Goal: Information Seeking & Learning: Learn about a topic

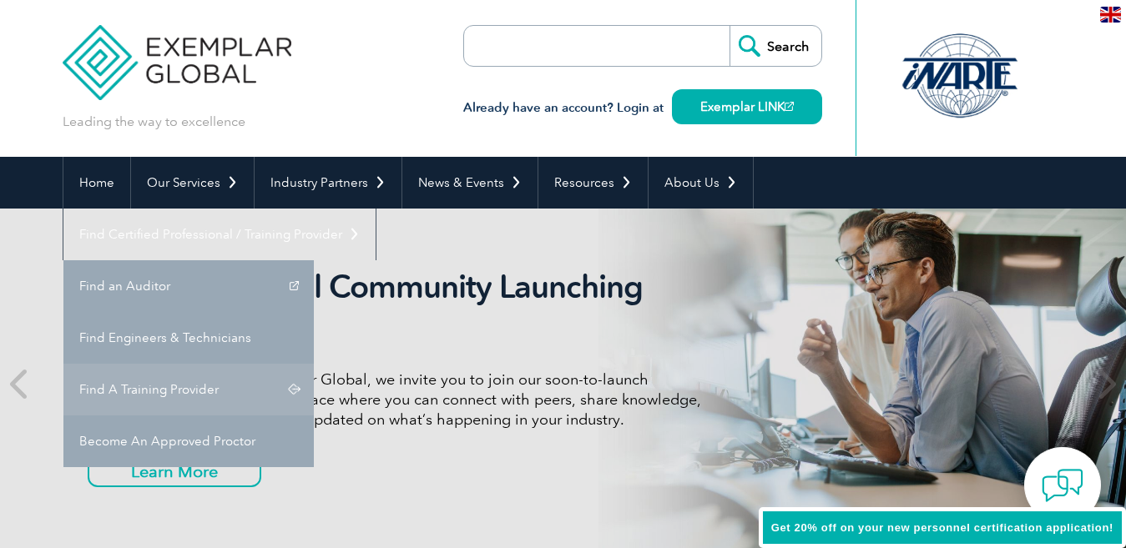
click at [314, 364] on link "Find A Training Provider" at bounding box center [188, 390] width 250 height 52
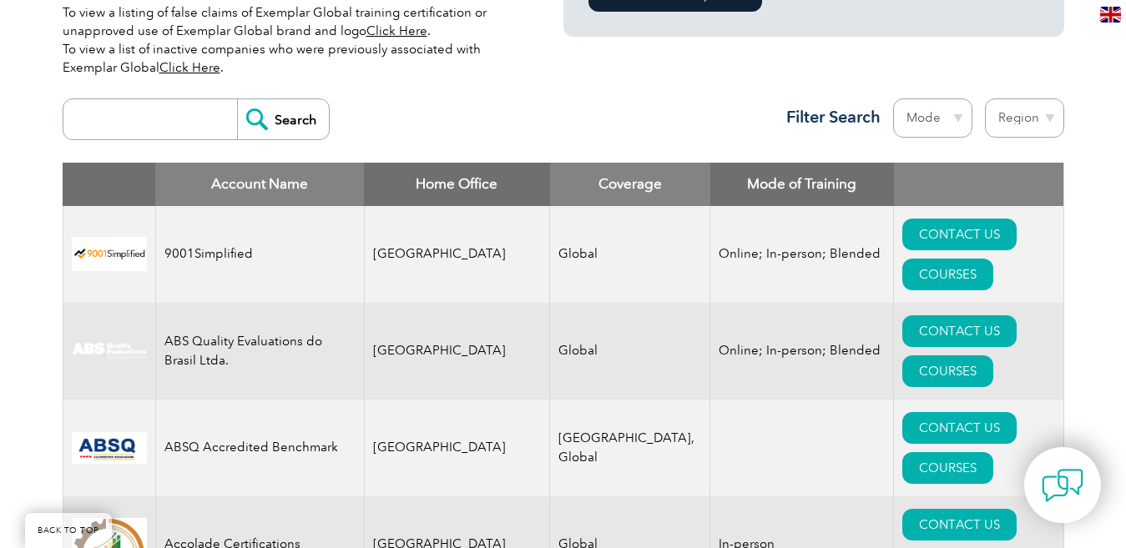
scroll to position [501, 0]
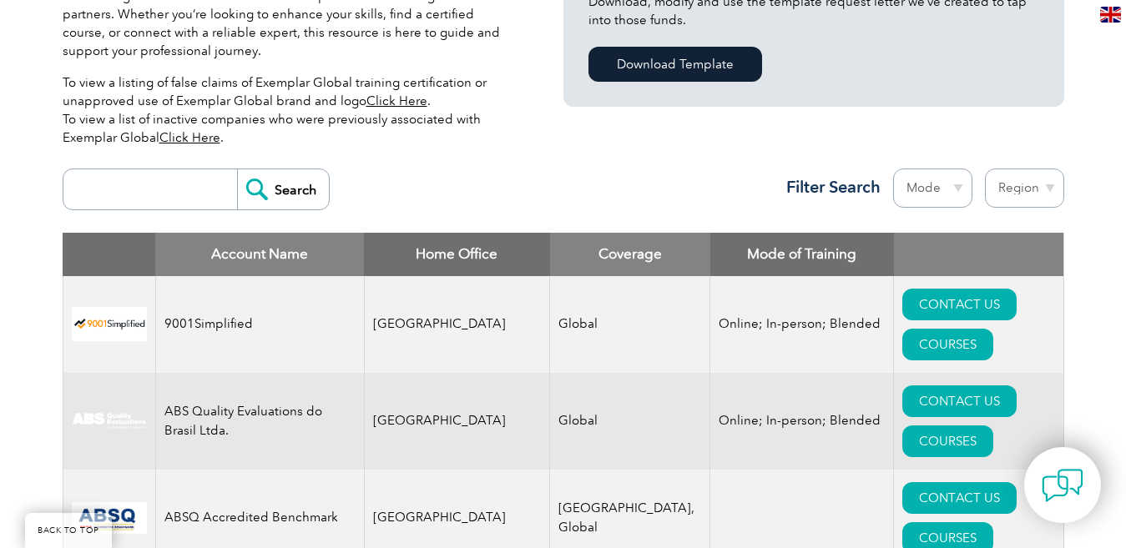
click at [1036, 193] on select "Region Australia Bahrain Bangladesh Brazil Canada Colombia Dominican Republic E…" at bounding box center [1024, 188] width 79 height 39
select select "[GEOGRAPHIC_DATA]"
click at [985, 169] on select "Region Australia Bahrain Bangladesh Brazil Canada Colombia Dominican Republic E…" at bounding box center [1024, 188] width 79 height 39
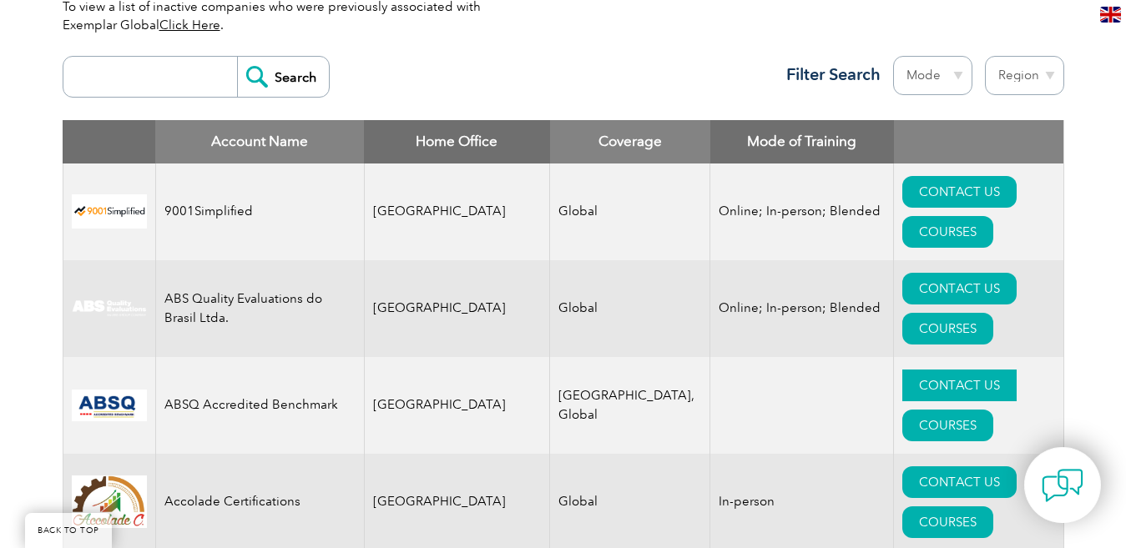
scroll to position [585, 0]
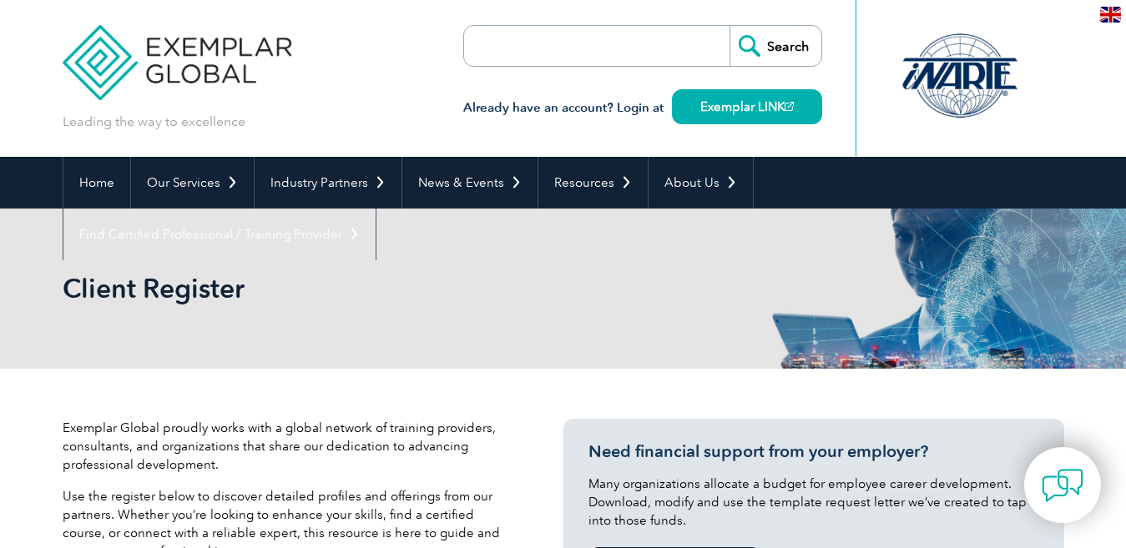
select select "[GEOGRAPHIC_DATA]"
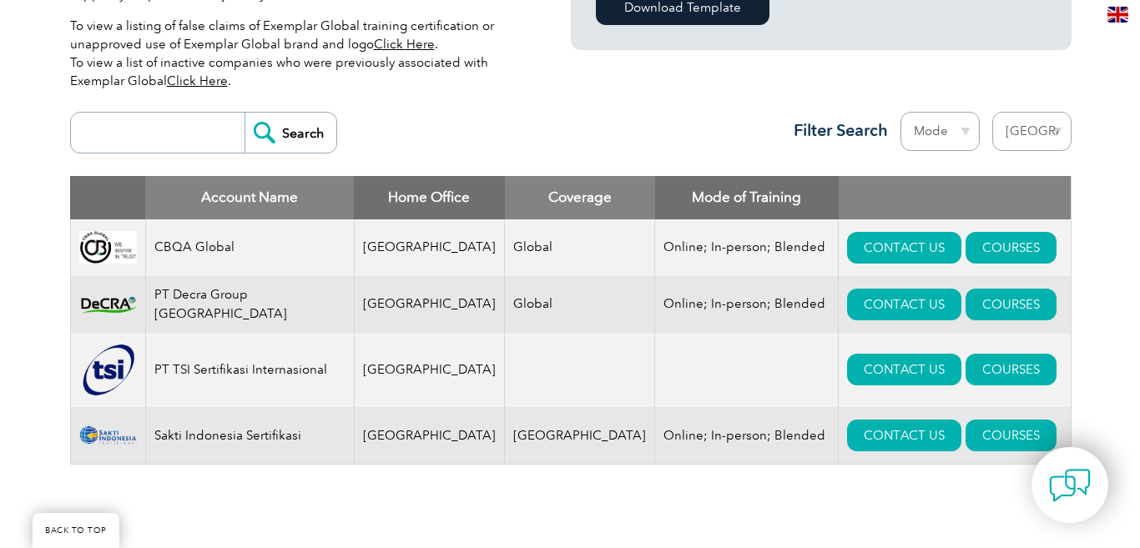
scroll to position [584, 0]
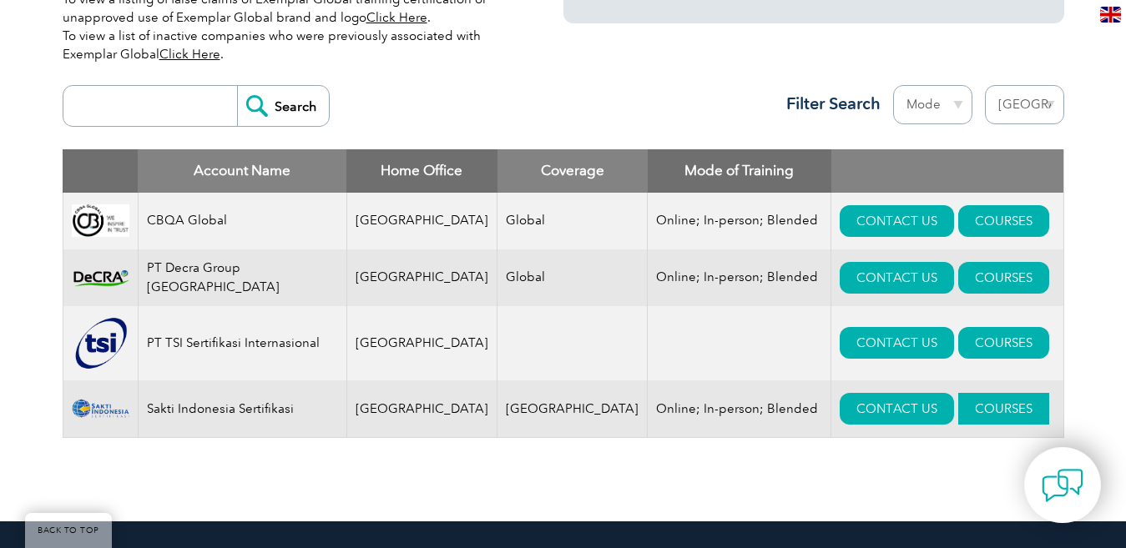
click at [958, 417] on link "COURSES" at bounding box center [1003, 409] width 91 height 32
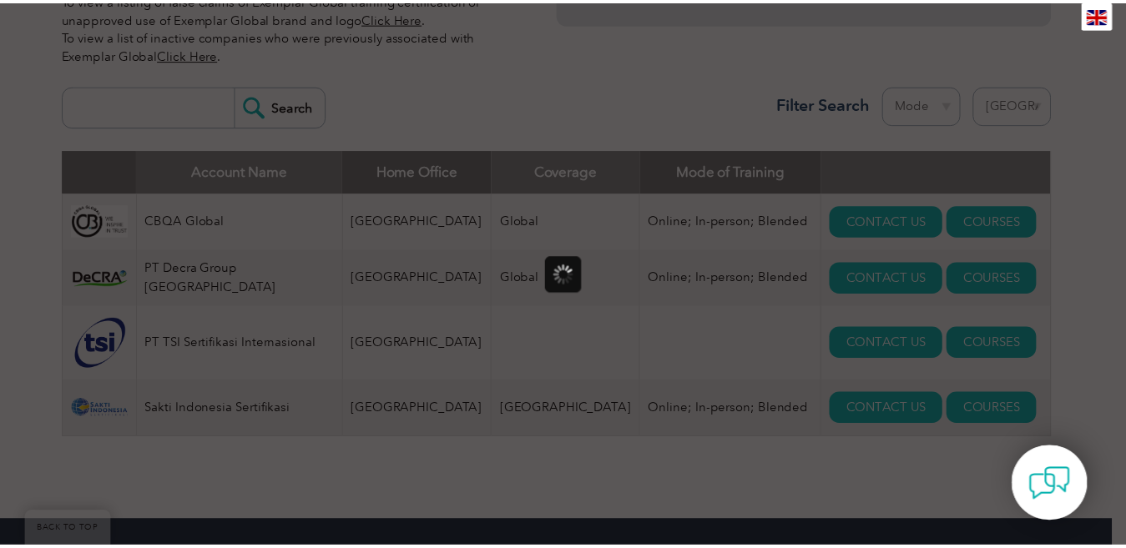
scroll to position [0, 0]
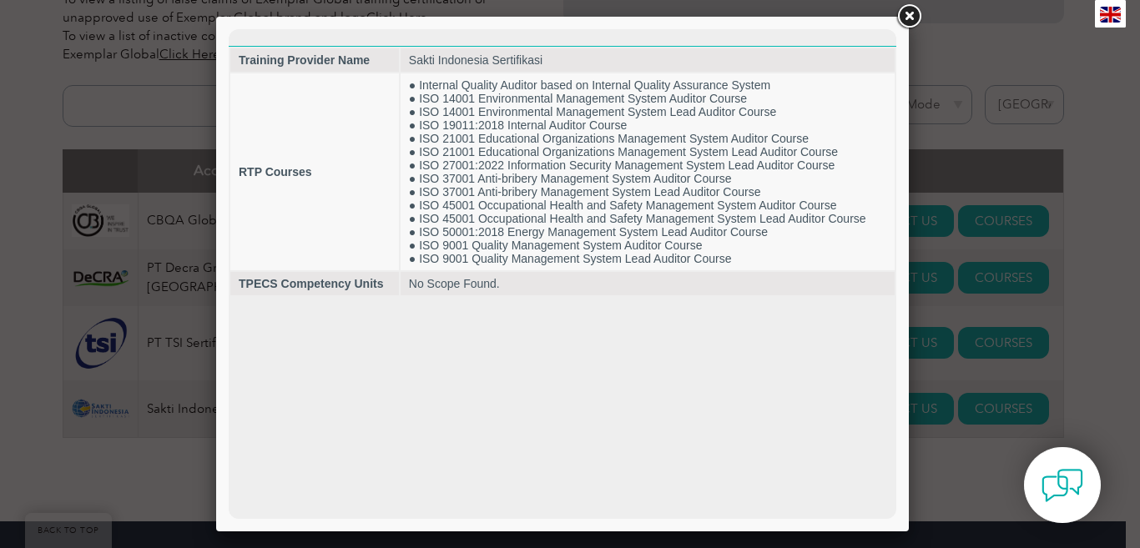
click at [904, 10] on link at bounding box center [909, 17] width 30 height 30
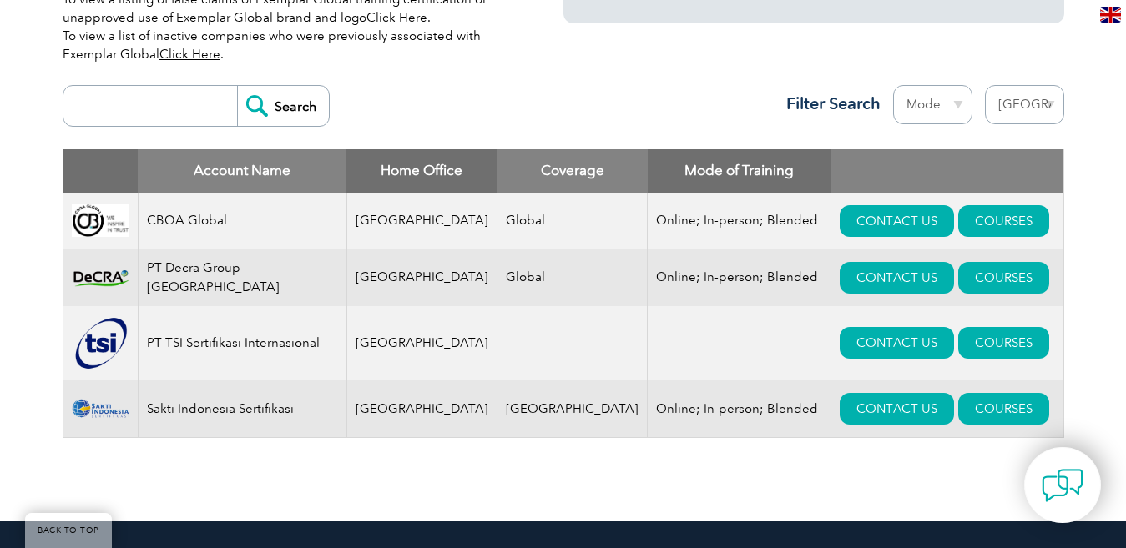
click at [193, 111] on input "search" at bounding box center [154, 106] width 165 height 40
type input "sakti"
click at [262, 88] on input "Search" at bounding box center [283, 106] width 92 height 40
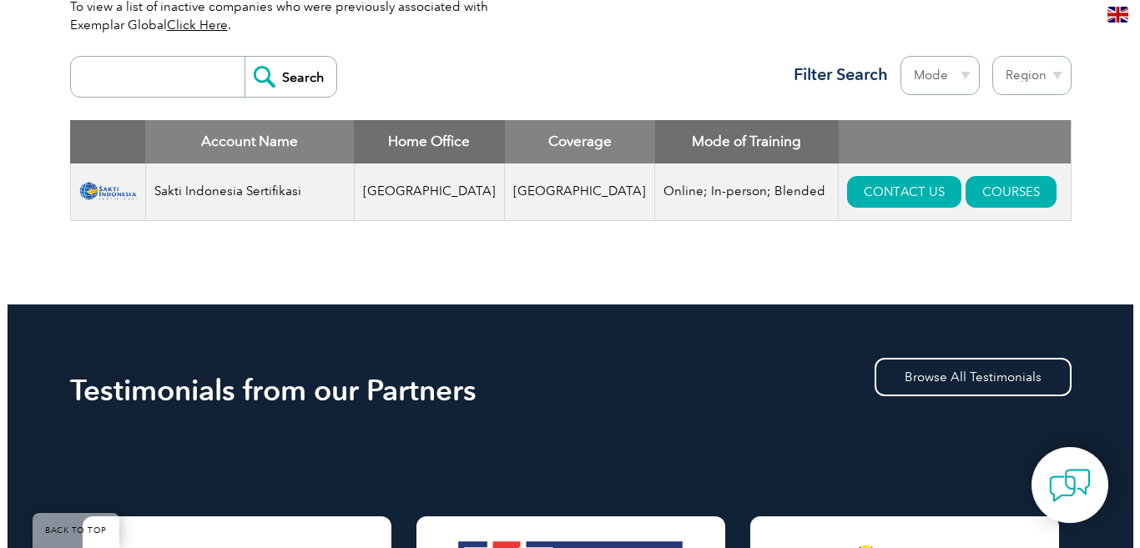
scroll to position [584, 0]
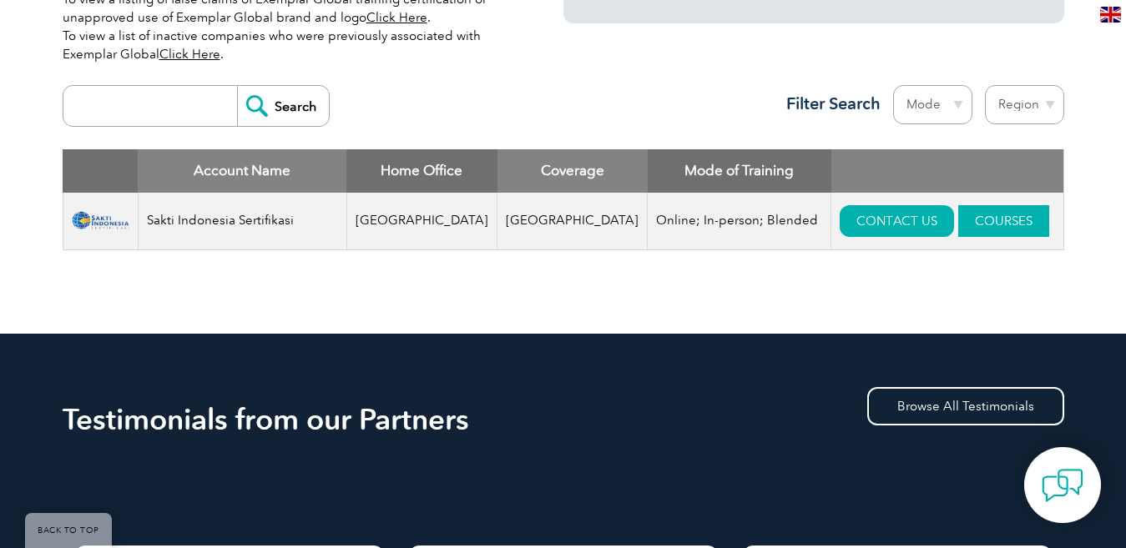
click at [958, 222] on link "COURSES" at bounding box center [1003, 221] width 91 height 32
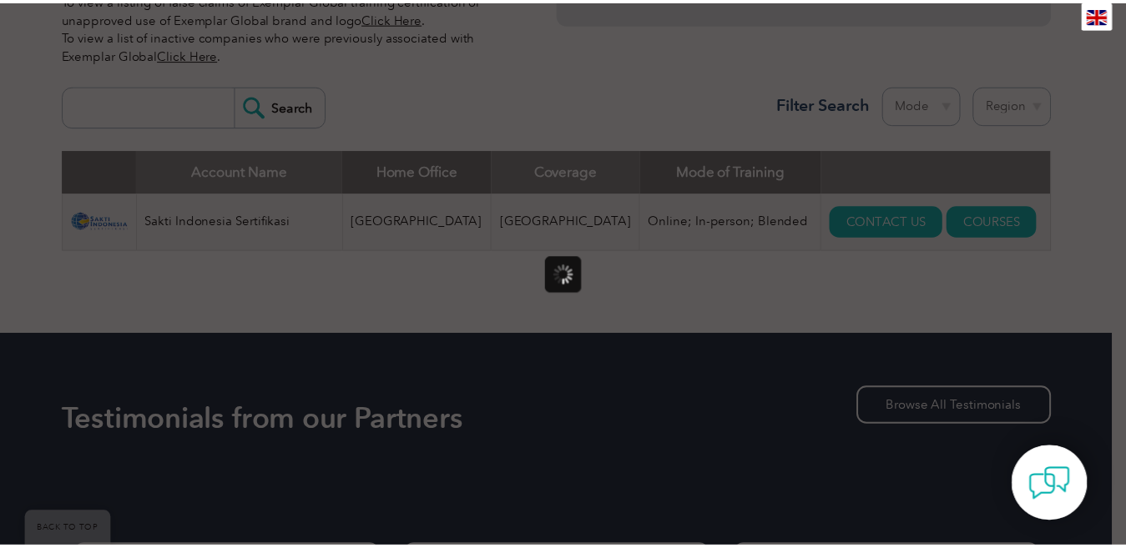
scroll to position [0, 0]
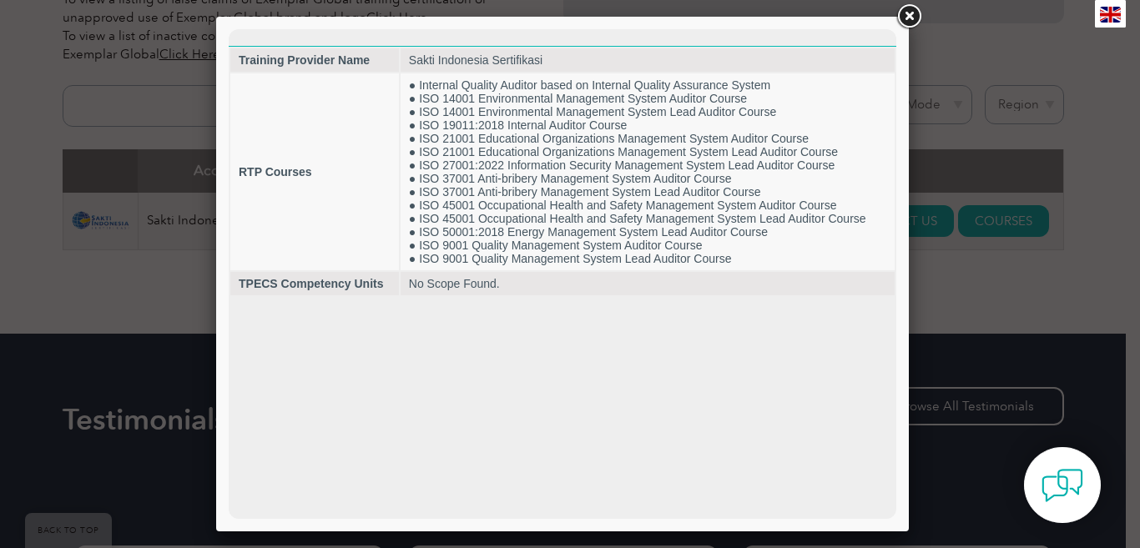
click at [903, 21] on link at bounding box center [909, 17] width 30 height 30
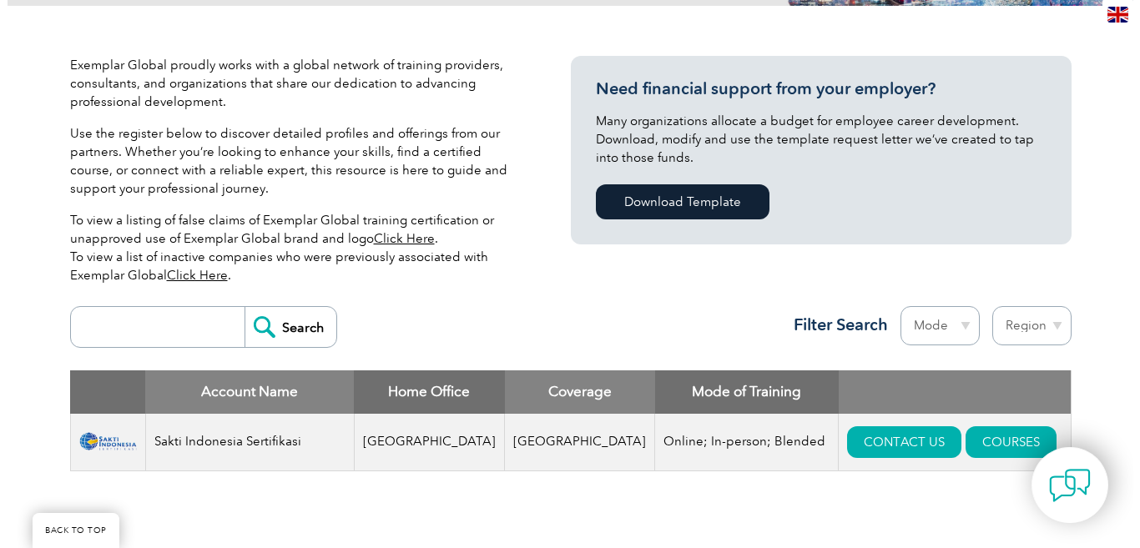
scroll to position [334, 0]
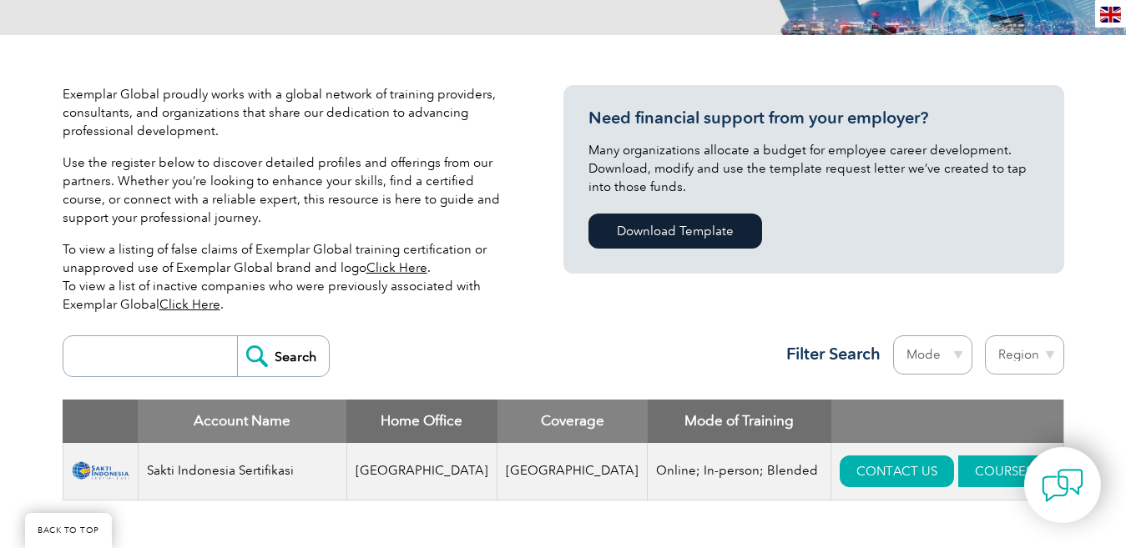
click at [967, 467] on link "COURSES" at bounding box center [1003, 472] width 91 height 32
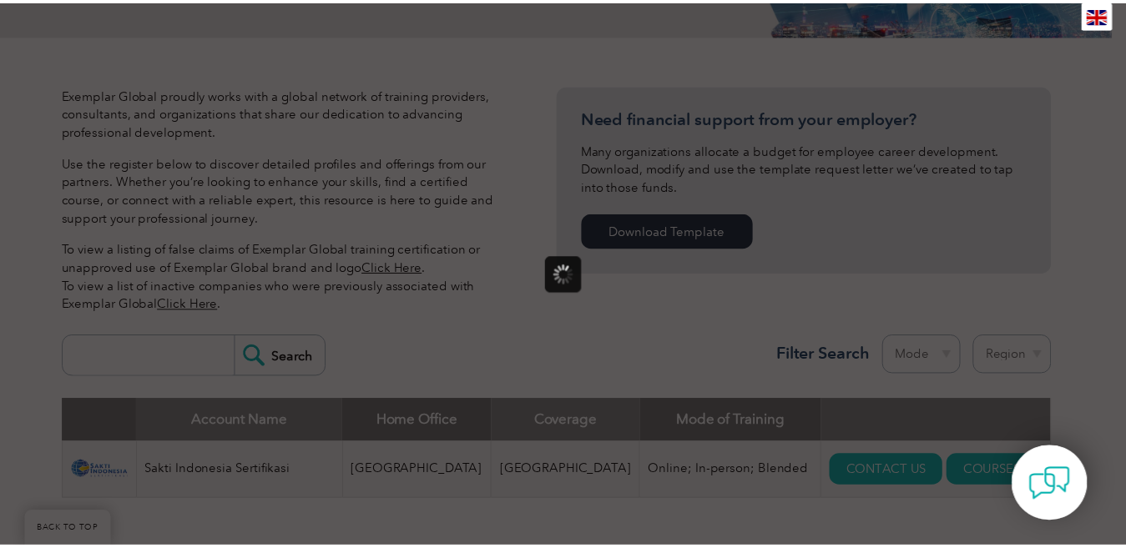
scroll to position [0, 0]
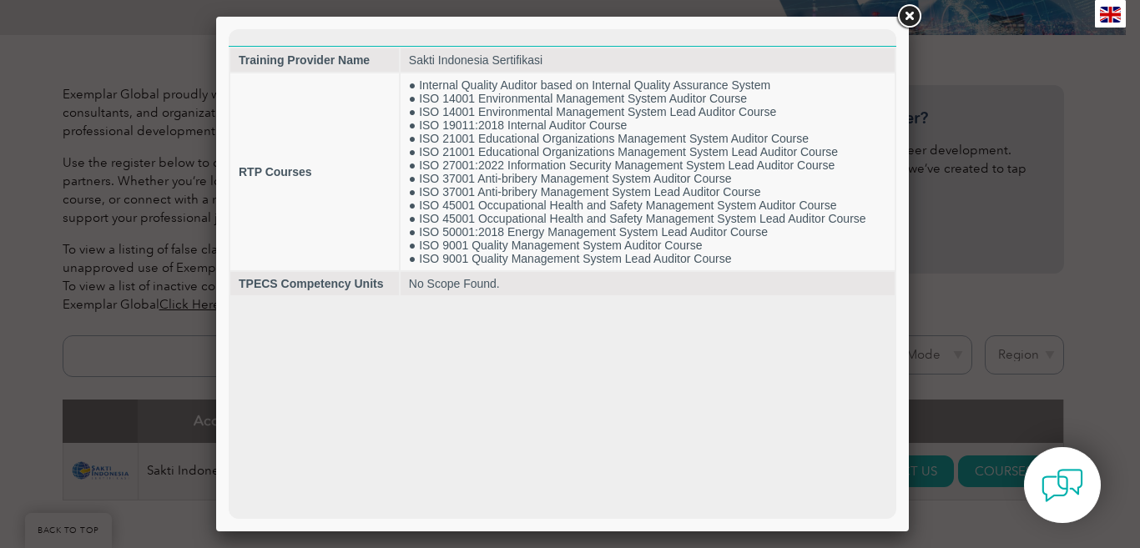
click at [898, 10] on link at bounding box center [909, 17] width 30 height 30
